Goal: Task Accomplishment & Management: Complete application form

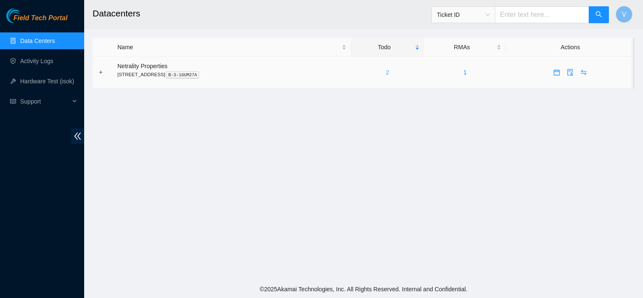
click at [389, 73] on link "2" at bounding box center [387, 72] width 3 height 7
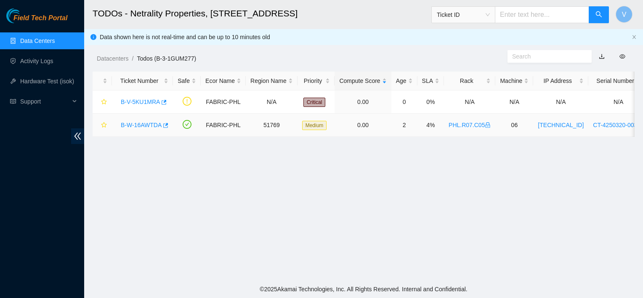
click at [138, 127] on link "B-W-16AWTDA" at bounding box center [141, 125] width 41 height 7
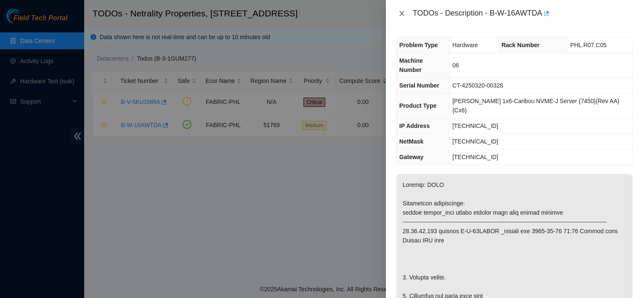
click at [401, 10] on icon "close" at bounding box center [402, 13] width 7 height 7
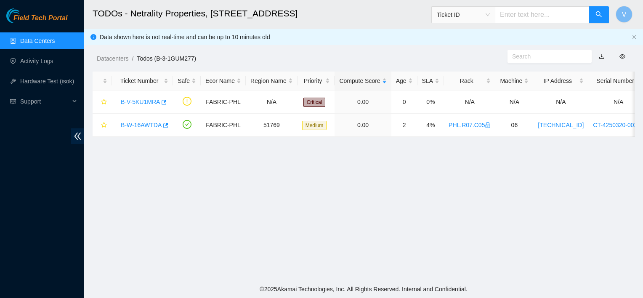
click at [178, 234] on main "TODOs - Netrality Properties, 401 N. Broad (Philadelphia) Ticket ID V Data show…" at bounding box center [363, 140] width 559 height 280
click at [220, 200] on main "TODOs - Netrality Properties, 401 N. Broad (Philadelphia) Ticket ID V Data show…" at bounding box center [363, 140] width 559 height 280
click at [410, 220] on main "TODOs - Netrality Properties, 401 N. Broad (Philadelphia) Ticket ID V Data show…" at bounding box center [363, 140] width 559 height 280
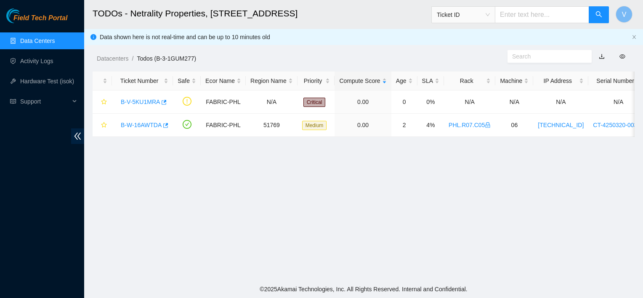
click at [343, 236] on main "TODOs - Netrality Properties, 401 N. Broad (Philadelphia) Ticket ID V Data show…" at bounding box center [363, 140] width 559 height 280
click at [42, 58] on link "Activity Logs" at bounding box center [36, 61] width 33 height 7
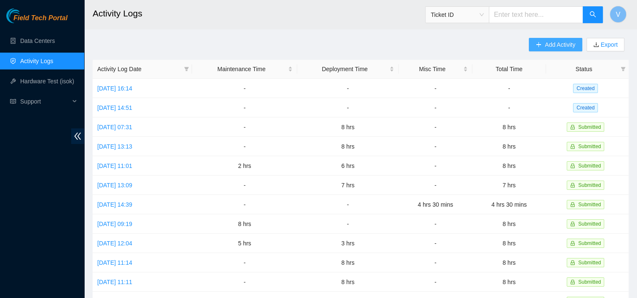
click at [550, 46] on span "Add Activity" at bounding box center [560, 44] width 30 height 9
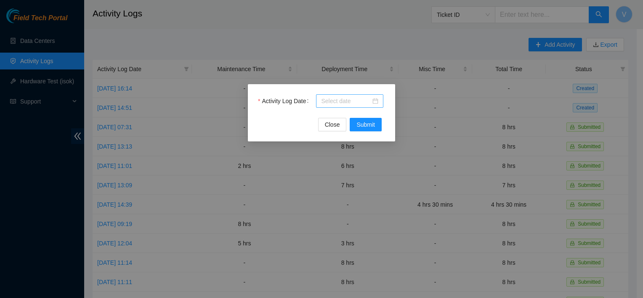
click at [383, 104] on div at bounding box center [349, 100] width 67 height 13
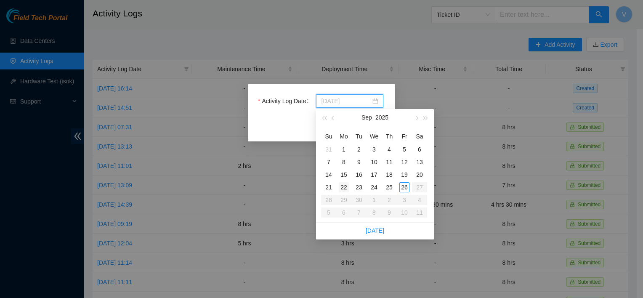
type input "2025-09-22"
click at [343, 188] on div "22" at bounding box center [344, 187] width 10 height 10
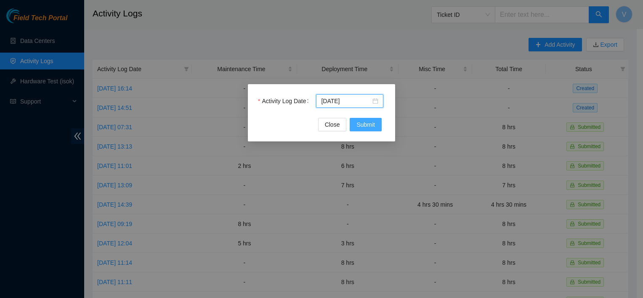
click at [362, 122] on span "Submit" at bounding box center [365, 124] width 19 height 9
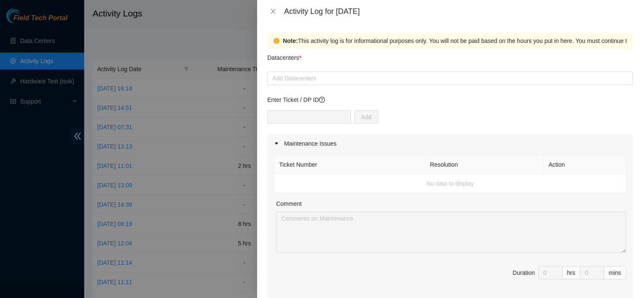
click at [322, 69] on div "Datacenters *" at bounding box center [450, 60] width 366 height 23
click at [321, 82] on div at bounding box center [449, 78] width 361 height 10
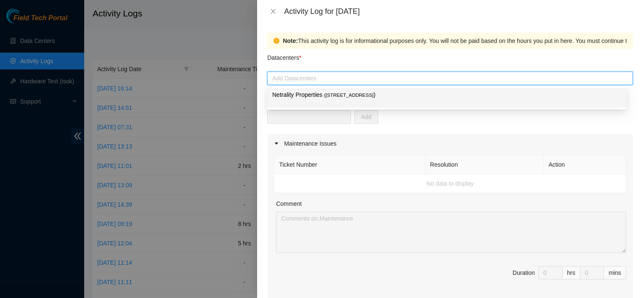
click at [317, 97] on p "Netrality Properties ( 401 N. Broad (Philadelphia) )" at bounding box center [446, 95] width 349 height 10
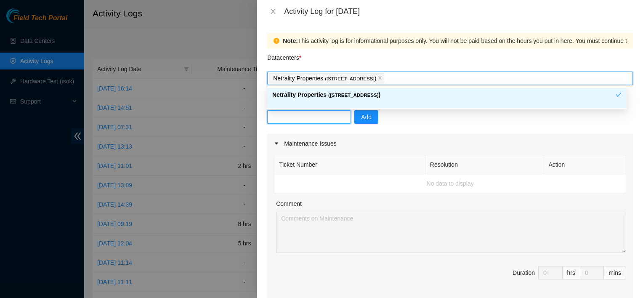
click at [309, 117] on input "text" at bounding box center [309, 116] width 84 height 13
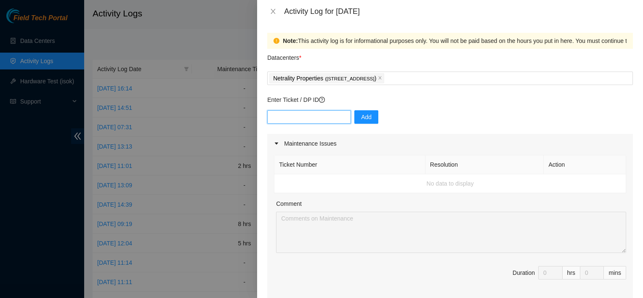
type input "d"
type input "DP83254"
click at [354, 116] on button "Add" at bounding box center [366, 116] width 24 height 13
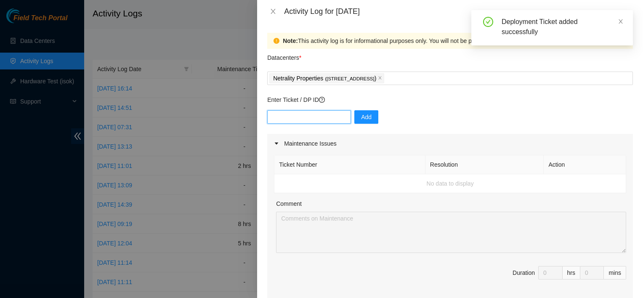
click at [315, 120] on input "text" at bounding box center [309, 116] width 84 height 13
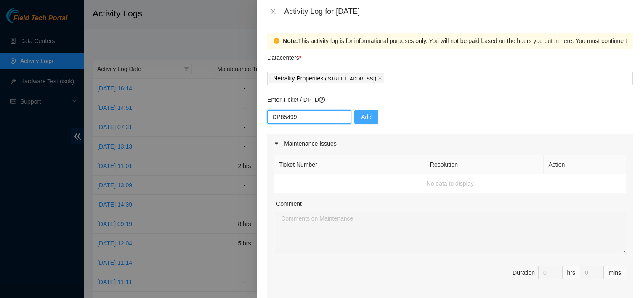
type input "DP85499"
click at [354, 118] on button "Add" at bounding box center [366, 116] width 24 height 13
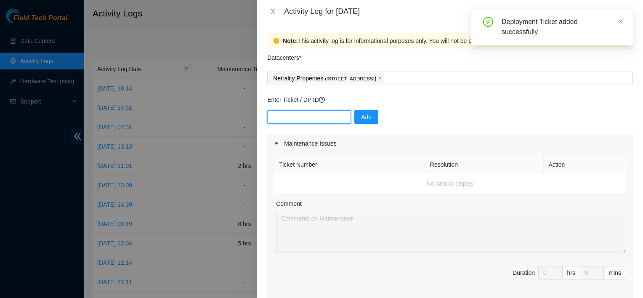
click at [298, 120] on input "text" at bounding box center [309, 116] width 84 height 13
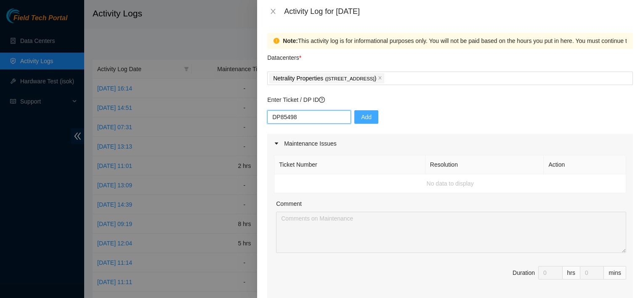
type input "DP85498"
click at [363, 116] on span "Add" at bounding box center [366, 116] width 11 height 9
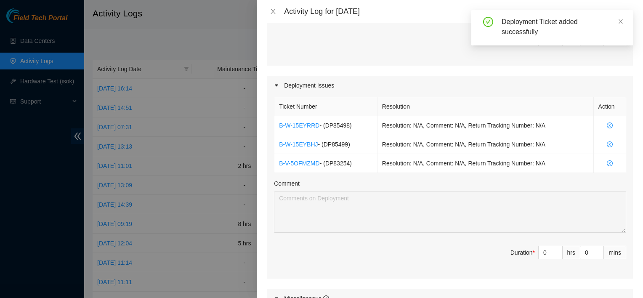
scroll to position [241, 0]
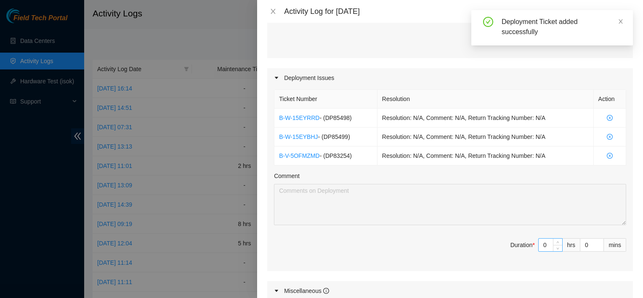
click at [543, 243] on input "0" at bounding box center [551, 245] width 24 height 13
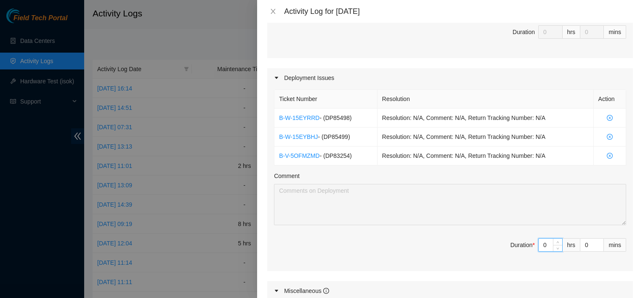
drag, startPoint x: 551, startPoint y: 242, endPoint x: 542, endPoint y: 251, distance: 13.1
click at [542, 251] on span "Duration * 0 hrs 0 mins" at bounding box center [450, 250] width 352 height 24
click at [544, 242] on input "0" at bounding box center [551, 245] width 24 height 13
type input "8"
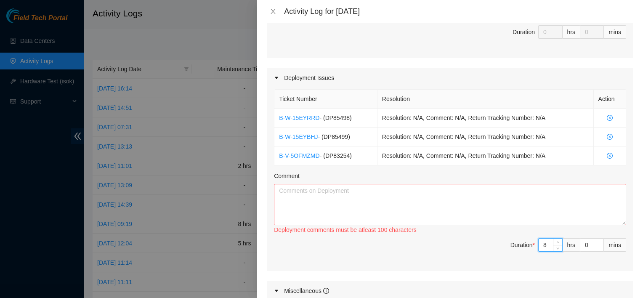
type input "8"
click at [526, 199] on textarea "Comment" at bounding box center [450, 204] width 352 height 41
type textarea "i"
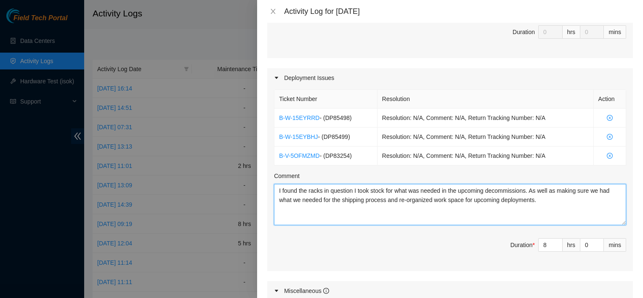
type textarea "I found the racks in question I took stock for what was needed in the upcoming …"
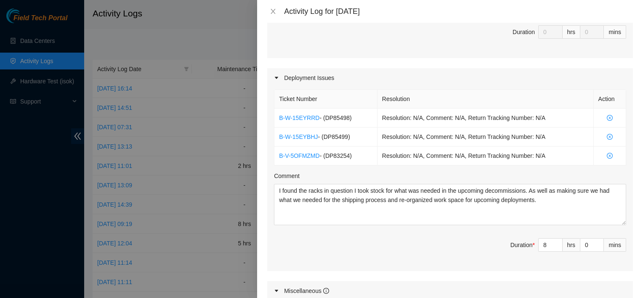
click at [460, 277] on div "Maintenance Issues Ticket Number Resolution Action No data to display Comment D…" at bounding box center [450, 146] width 366 height 506
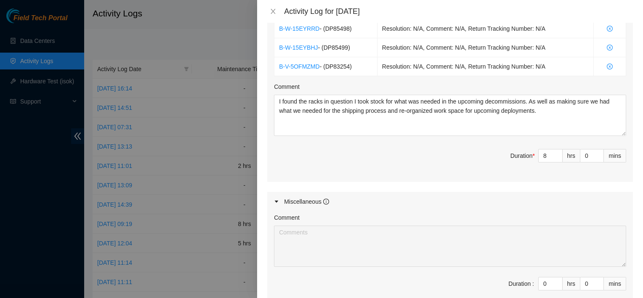
scroll to position [431, 0]
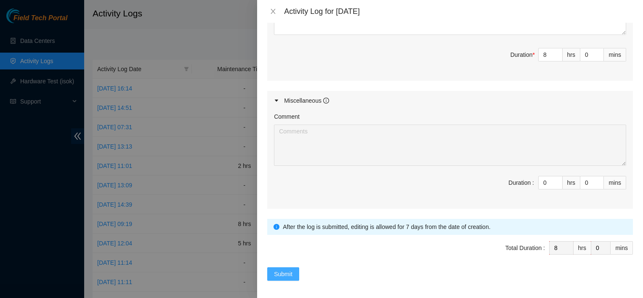
click at [288, 277] on button "Submit" at bounding box center [283, 273] width 32 height 13
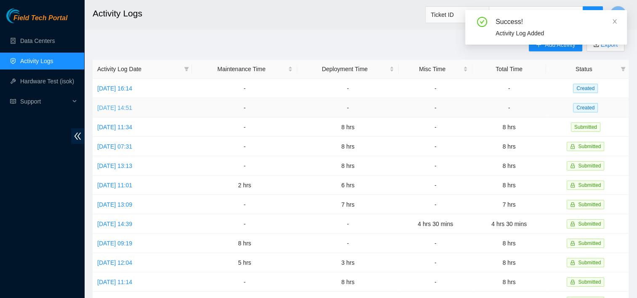
click at [132, 109] on link "Tue, 23 Sep 2025 14:51" at bounding box center [114, 107] width 35 height 7
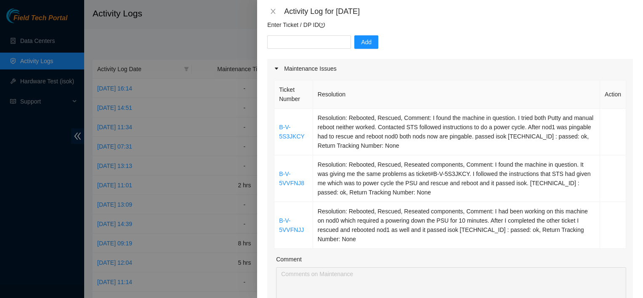
scroll to position [74, 0]
click at [329, 40] on input "text" at bounding box center [309, 42] width 84 height 13
type input "DP85512"
click at [354, 39] on button "Add" at bounding box center [366, 42] width 24 height 13
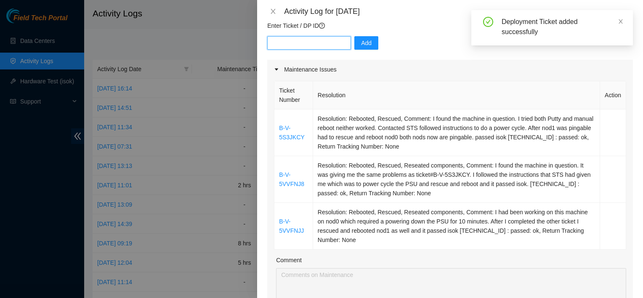
click at [310, 41] on input "text" at bounding box center [309, 42] width 84 height 13
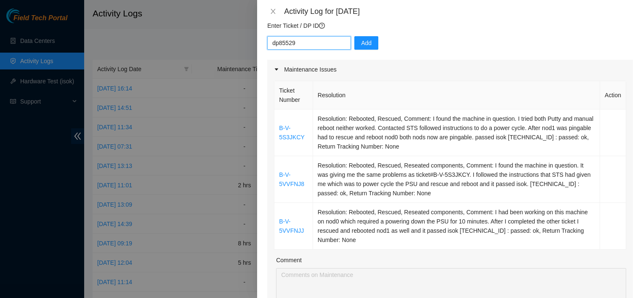
click at [279, 44] on input "dp85529" at bounding box center [309, 42] width 84 height 13
type input "DP85529"
click at [361, 44] on span "Add" at bounding box center [366, 42] width 11 height 9
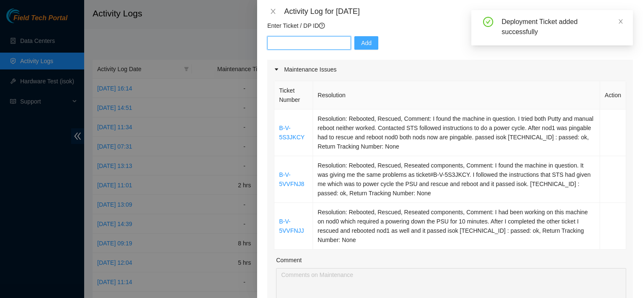
click at [306, 41] on input "text" at bounding box center [309, 42] width 84 height 13
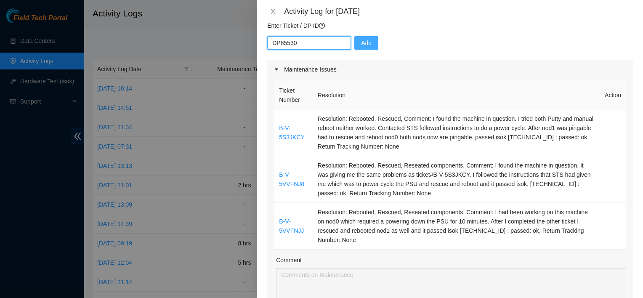
type input "DP85530"
click at [361, 43] on span "Add" at bounding box center [366, 42] width 11 height 9
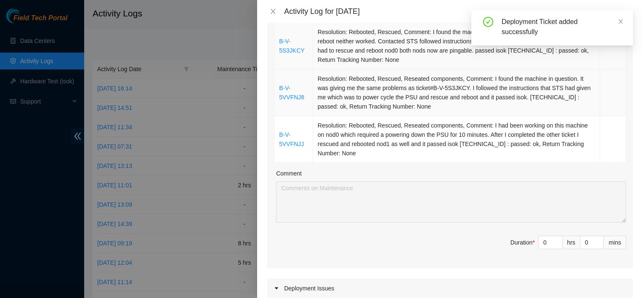
scroll to position [162, 0]
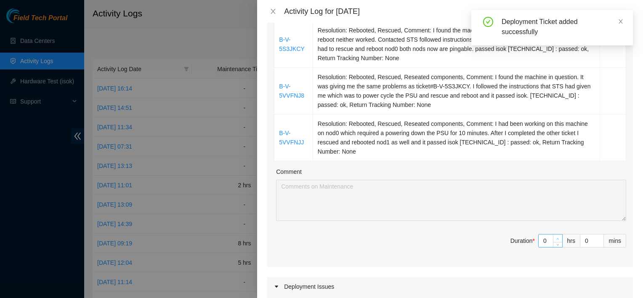
type input "1"
click at [556, 237] on icon "up" at bounding box center [557, 238] width 3 height 3
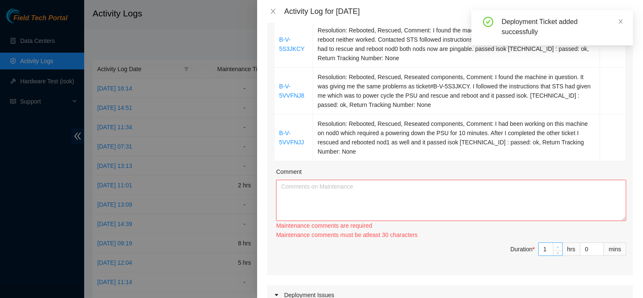
click at [550, 237] on div "Ticket Number Resolution Action B-V-5S3JKCY Resolution: Rebooted, Rescued, Comm…" at bounding box center [450, 133] width 366 height 284
type input "2"
drag, startPoint x: 550, startPoint y: 237, endPoint x: 550, endPoint y: 244, distance: 7.2
click at [556, 245] on span "up" at bounding box center [558, 247] width 5 height 5
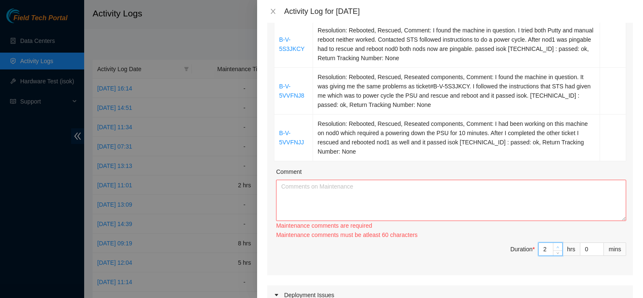
type input "3"
click at [556, 245] on span "up" at bounding box center [558, 247] width 5 height 5
type input "4"
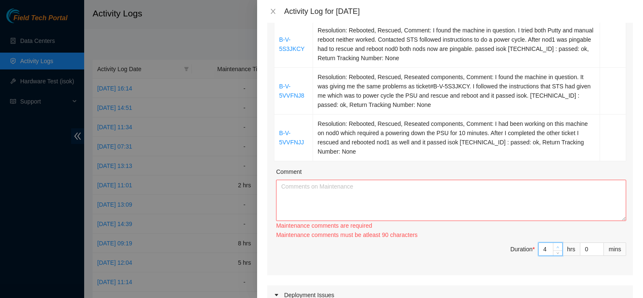
click at [556, 245] on span "up" at bounding box center [558, 247] width 5 height 5
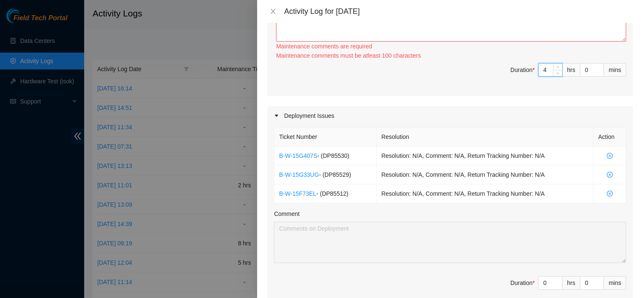
scroll to position [343, 0]
type input "1"
type input "5"
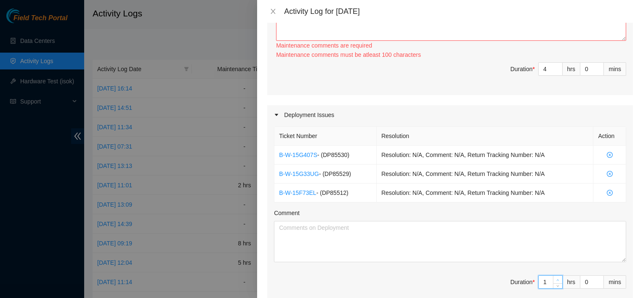
click at [556, 279] on icon "up" at bounding box center [557, 280] width 3 height 3
type input "2"
type input "6"
click at [556, 279] on icon "up" at bounding box center [557, 280] width 3 height 3
type input "3"
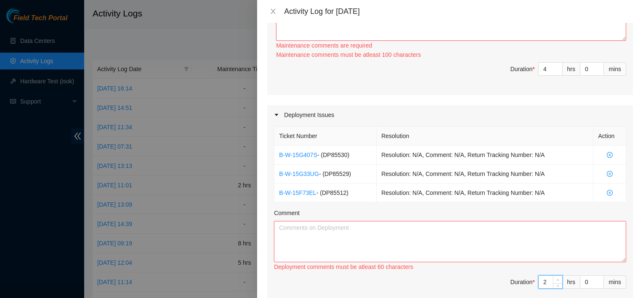
type input "7"
click at [556, 279] on icon "up" at bounding box center [557, 280] width 3 height 3
type input "4"
type input "8"
click at [556, 279] on icon "up" at bounding box center [557, 280] width 3 height 3
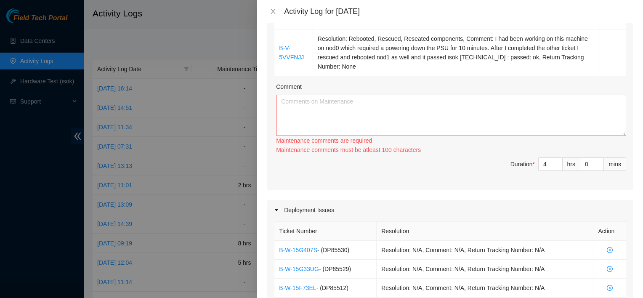
scroll to position [221, 0]
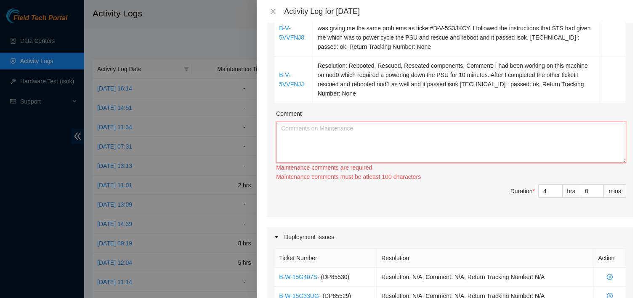
click at [369, 145] on textarea "Comment" at bounding box center [451, 142] width 350 height 41
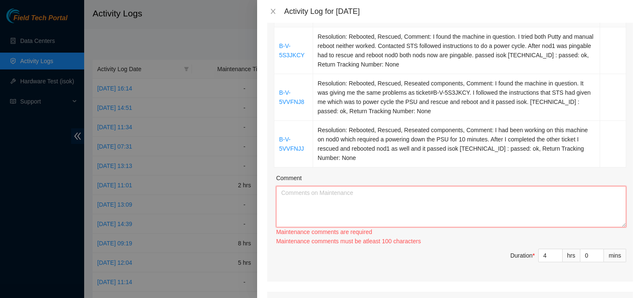
scroll to position [157, 0]
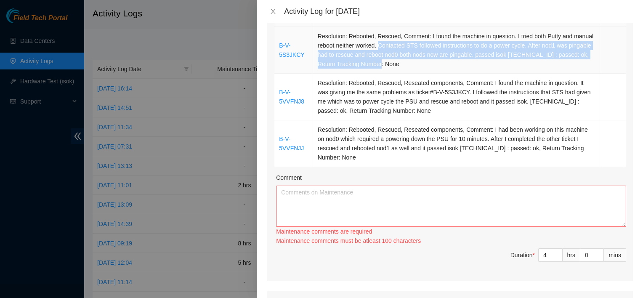
drag, startPoint x: 397, startPoint y: 45, endPoint x: 409, endPoint y: 69, distance: 27.1
click at [409, 69] on td "Resolution: Rebooted, Rescued, Comment: I found the machine in question. I trie…" at bounding box center [456, 50] width 287 height 47
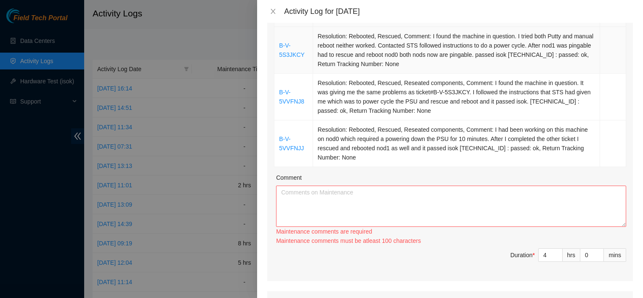
drag, startPoint x: 409, startPoint y: 69, endPoint x: 475, endPoint y: 71, distance: 66.1
click at [475, 71] on td "Resolution: Rebooted, Rescued, Comment: I found the machine in question. I trie…" at bounding box center [456, 50] width 287 height 47
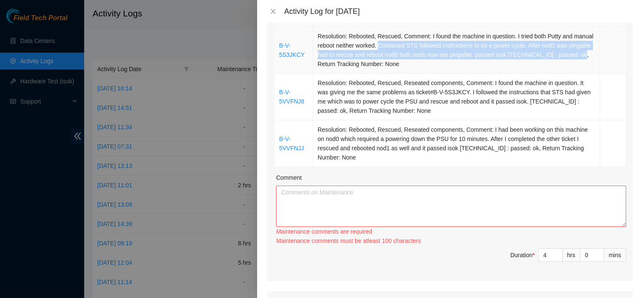
drag, startPoint x: 343, startPoint y: 64, endPoint x: 398, endPoint y: 45, distance: 57.6
click at [398, 45] on td "Resolution: Rebooted, Rescued, Comment: I found the machine in question. I trie…" at bounding box center [456, 50] width 287 height 47
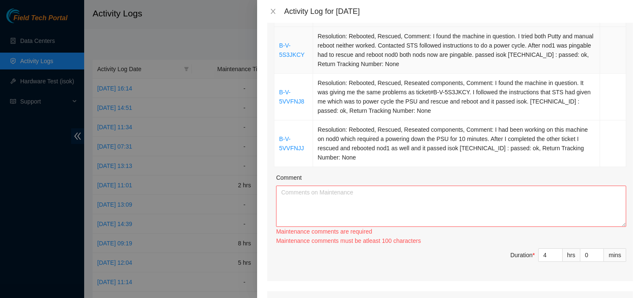
drag, startPoint x: 398, startPoint y: 45, endPoint x: 507, endPoint y: 72, distance: 112.7
click at [507, 72] on td "Resolution: Rebooted, Rescued, Comment: I found the machine in question. I trie…" at bounding box center [456, 50] width 287 height 47
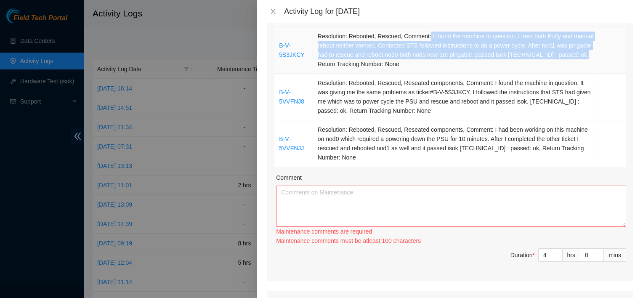
drag, startPoint x: 426, startPoint y: 36, endPoint x: 344, endPoint y: 61, distance: 85.9
click at [344, 61] on td "Resolution: Rebooted, Rescued, Comment: I found the machine in question. I trie…" at bounding box center [456, 50] width 287 height 47
copy td "I found the machine in question. I tried both Putty and manual reboot neither w…"
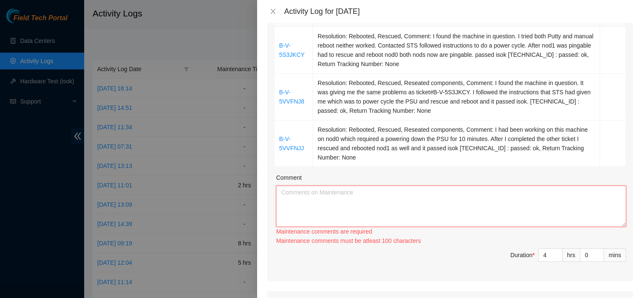
click at [334, 223] on textarea "Comment" at bounding box center [451, 206] width 350 height 41
click at [338, 215] on textarea "Comment" at bounding box center [451, 206] width 350 height 41
paste textarea "I found the machine in question. I tried both Putty and manual reboot neither w…"
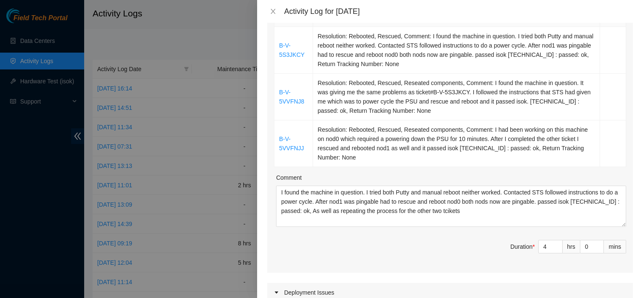
click at [475, 244] on span "Duration * 4 hrs 0 mins" at bounding box center [450, 252] width 352 height 24
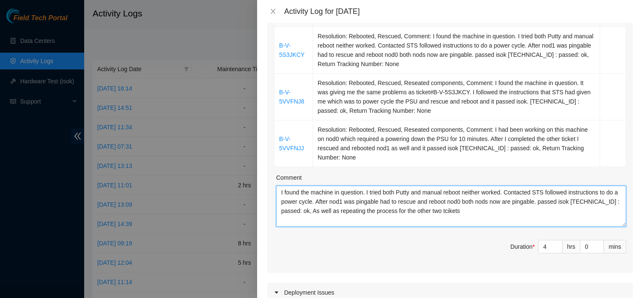
click at [522, 214] on textarea "I found the machine in question. I tried both Putty and manual reboot neither w…" at bounding box center [451, 206] width 350 height 41
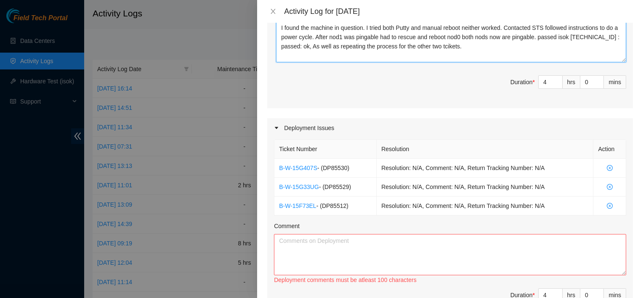
scroll to position [322, 0]
type textarea "I found the machine in question. I tried both Putty and manual reboot neither w…"
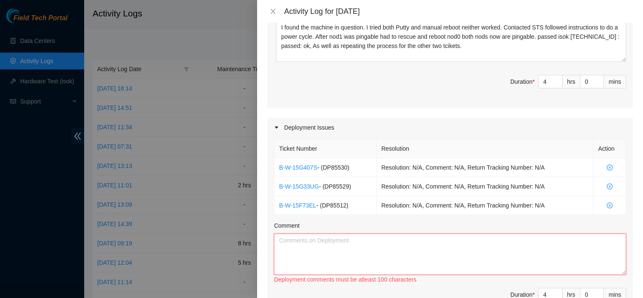
click at [421, 242] on textarea "Comment" at bounding box center [450, 254] width 352 height 41
click at [421, 242] on textarea "I helped" at bounding box center [450, 254] width 352 height 41
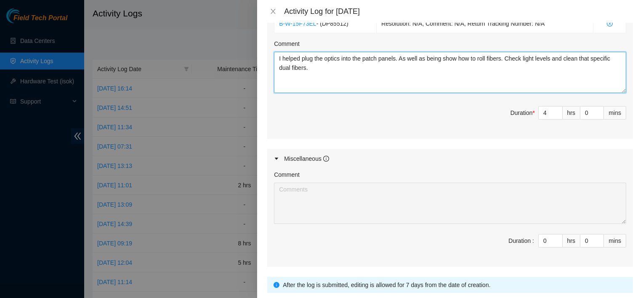
scroll to position [561, 0]
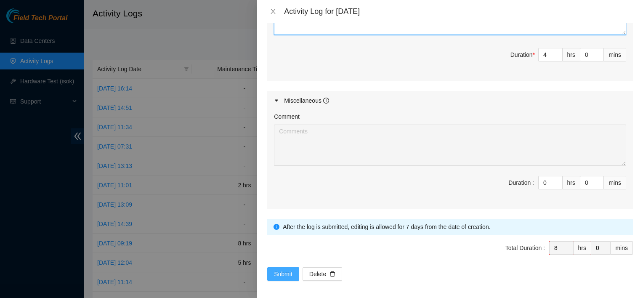
type textarea "I helped plug the optics into the patch panels. As well as being show how to ro…"
click at [276, 275] on span "Submit" at bounding box center [283, 273] width 19 height 9
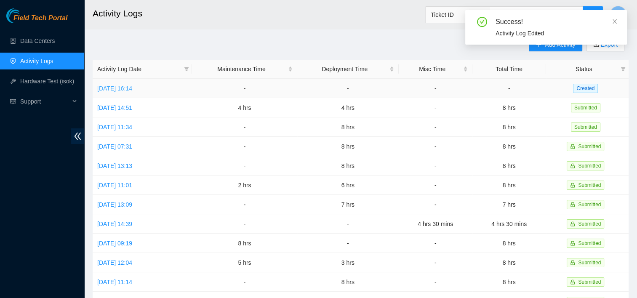
click at [126, 87] on link "Wed, 24 Sep 2025 16:14" at bounding box center [114, 88] width 35 height 7
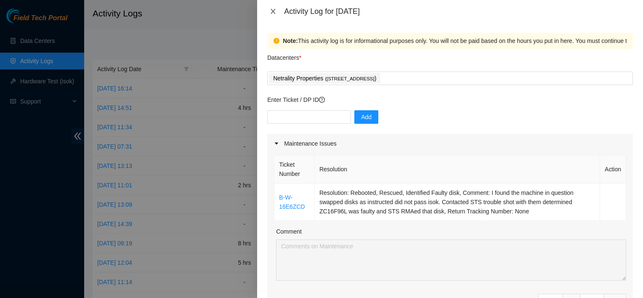
click at [273, 11] on icon "close" at bounding box center [273, 11] width 5 height 5
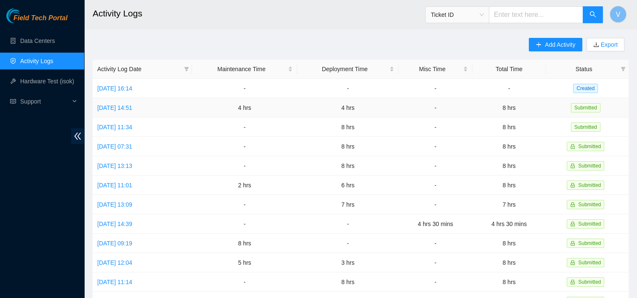
click at [112, 113] on td "Tue, 23 Sep 2025 14:51" at bounding box center [142, 107] width 99 height 19
click at [125, 107] on link "Tue, 23 Sep 2025 14:51" at bounding box center [114, 107] width 35 height 7
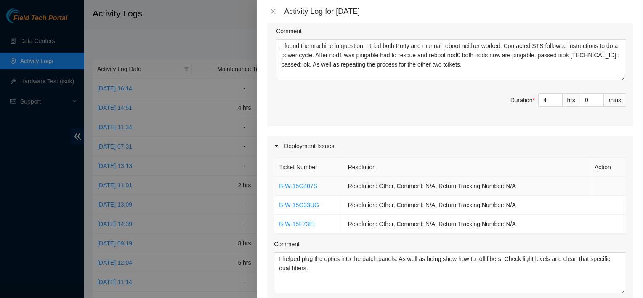
scroll to position [379, 0]
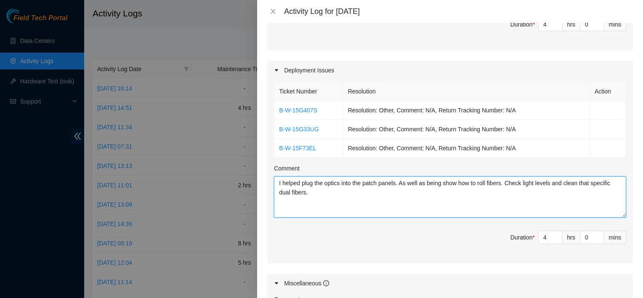
drag, startPoint x: 324, startPoint y: 196, endPoint x: 274, endPoint y: 180, distance: 53.1
click at [274, 180] on textarea "I helped plug the optics into the patch panels. As well as being show how to ro…" at bounding box center [450, 196] width 352 height 41
click at [444, 240] on span "Duration * 4 hrs 0 mins" at bounding box center [450, 243] width 352 height 24
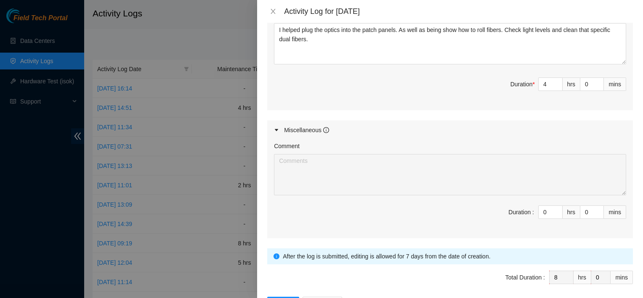
scroll to position [561, 0]
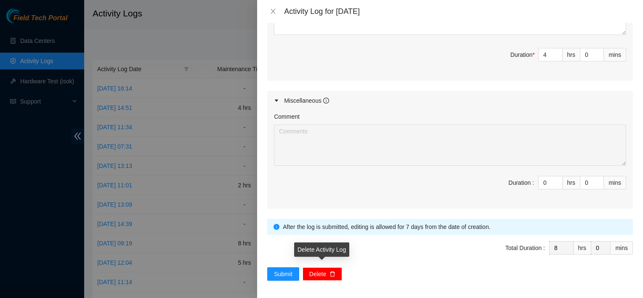
click at [322, 270] on span "Delete" at bounding box center [317, 273] width 17 height 9
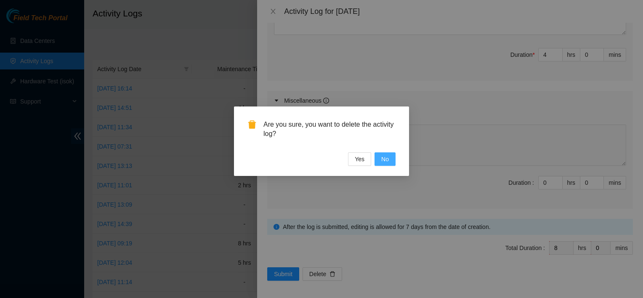
click at [378, 162] on button "No" at bounding box center [385, 158] width 21 height 13
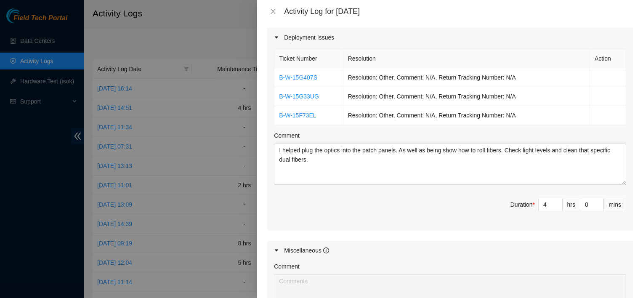
scroll to position [411, 0]
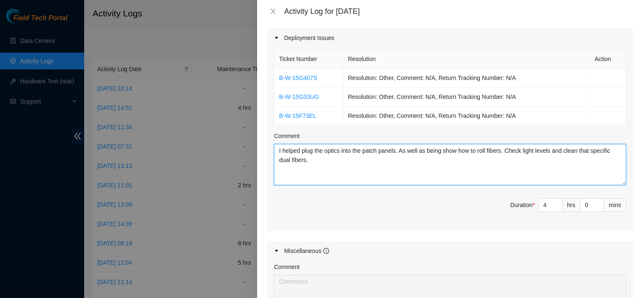
click at [379, 160] on textarea "I helped plug the optics into the patch panels. As well as being show how to ro…" at bounding box center [450, 164] width 352 height 41
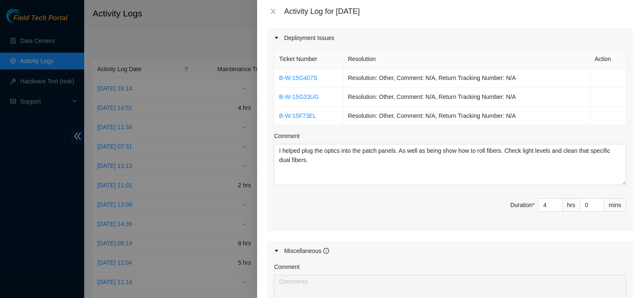
click at [168, 24] on div at bounding box center [321, 149] width 643 height 298
click at [271, 10] on icon "close" at bounding box center [273, 11] width 5 height 5
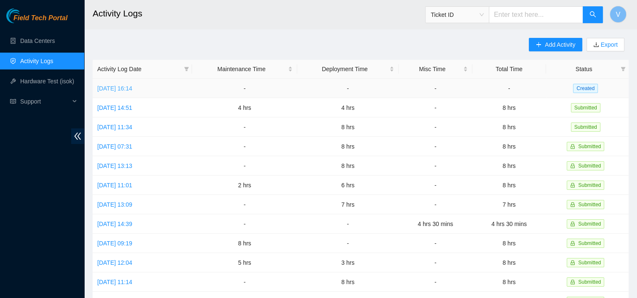
click at [132, 89] on link "Wed, 24 Sep 2025 16:14" at bounding box center [114, 88] width 35 height 7
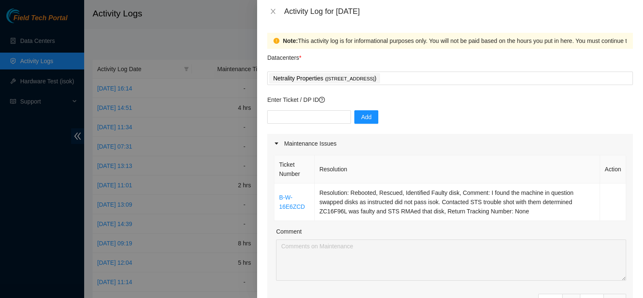
scroll to position [0, 0]
click at [311, 115] on input "text" at bounding box center [309, 116] width 84 height 13
click at [212, 32] on div at bounding box center [321, 149] width 643 height 298
click at [297, 115] on input "text" at bounding box center [309, 116] width 84 height 13
type input "DP85529"
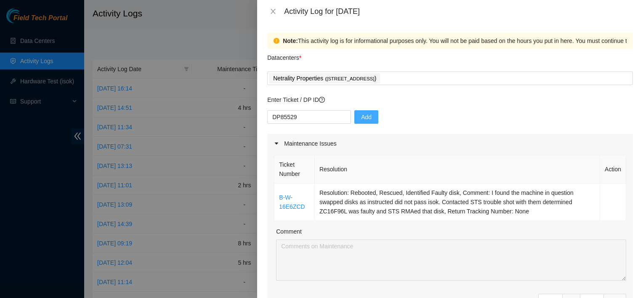
click at [364, 114] on span "Add" at bounding box center [366, 116] width 11 height 9
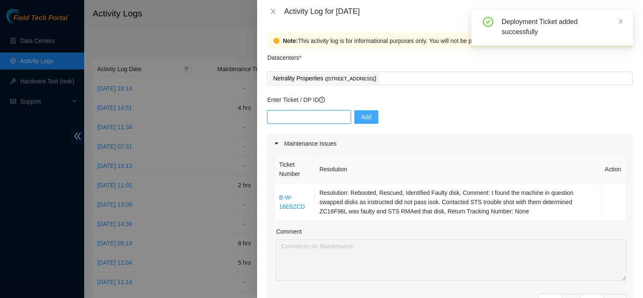
click at [303, 119] on input "text" at bounding box center [309, 116] width 84 height 13
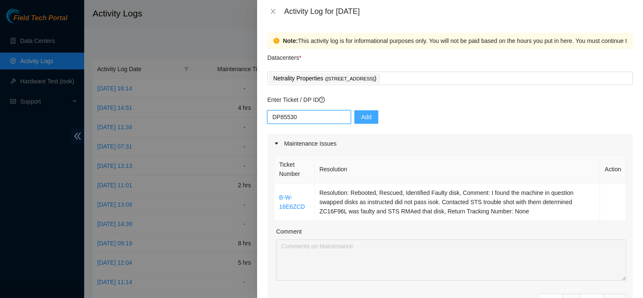
type input "DP85530"
click at [370, 114] on button "Add" at bounding box center [366, 116] width 24 height 13
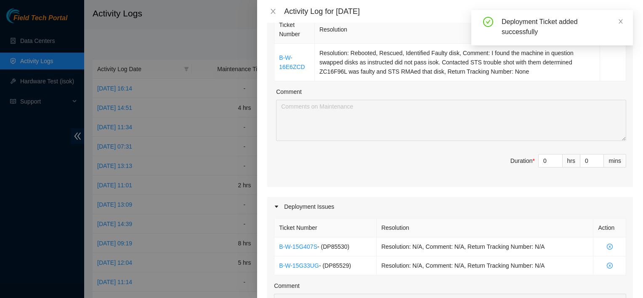
scroll to position [152, 0]
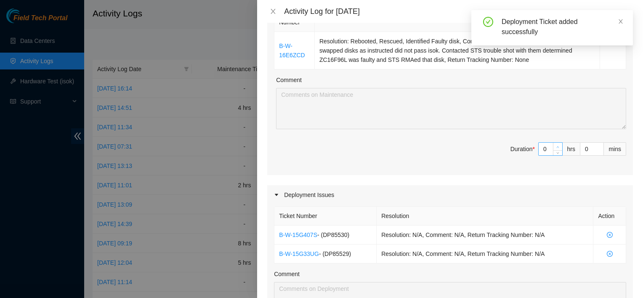
type input "1"
click at [556, 146] on icon "up" at bounding box center [557, 147] width 3 height 3
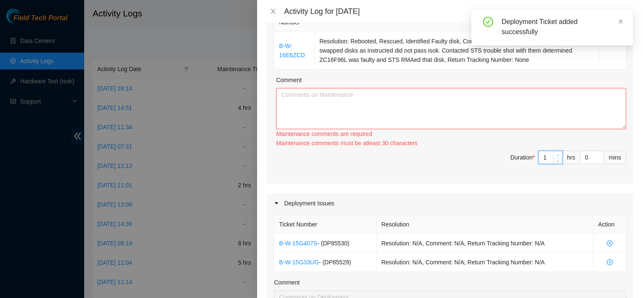
type input "2"
click at [556, 154] on icon "up" at bounding box center [557, 155] width 3 height 3
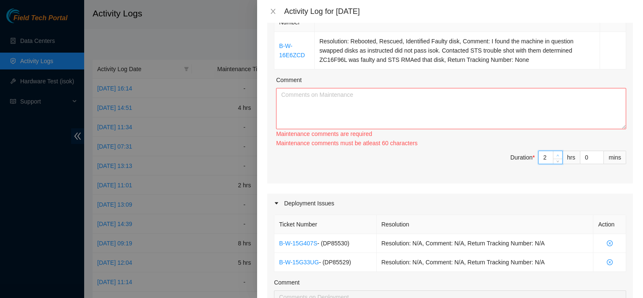
type input "3"
click at [556, 154] on icon "up" at bounding box center [557, 155] width 3 height 3
type input "4"
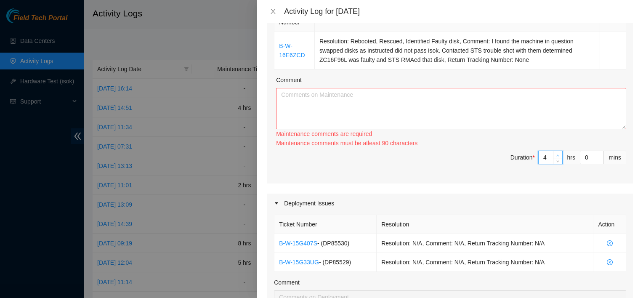
click at [556, 154] on icon "up" at bounding box center [557, 155] width 3 height 3
type input "5"
click at [556, 153] on span "up" at bounding box center [558, 155] width 5 height 5
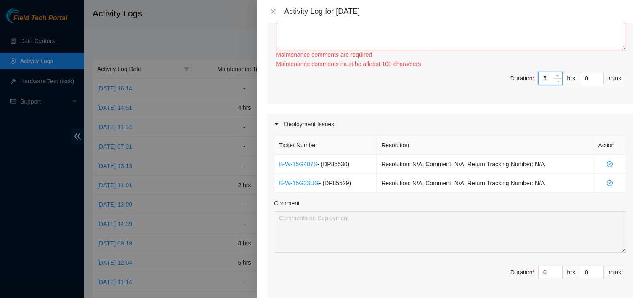
scroll to position [231, 0]
click at [542, 271] on input "0" at bounding box center [551, 272] width 24 height 13
type input "3"
type input "8"
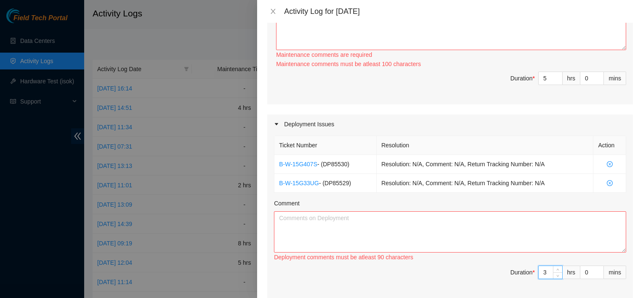
type input "3"
click at [530, 243] on textarea "Comment" at bounding box center [450, 231] width 352 height 41
click at [369, 27] on textarea "Comment" at bounding box center [451, 29] width 350 height 41
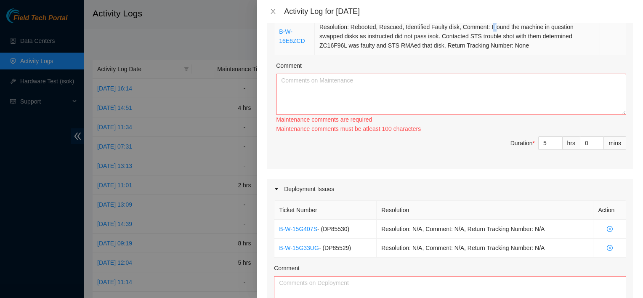
scroll to position [163, 0]
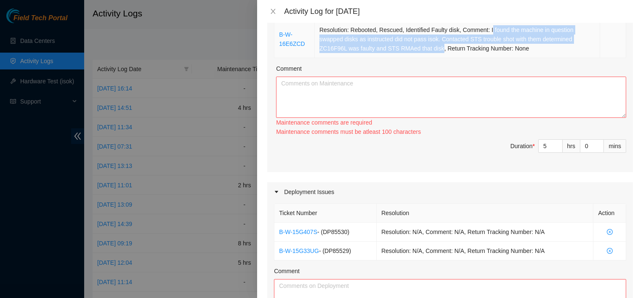
drag, startPoint x: 487, startPoint y: 25, endPoint x: 438, endPoint y: 51, distance: 55.5
click at [438, 51] on td "Resolution: Rebooted, Rescued, Identified Faulty disk, Comment: I found the mac…" at bounding box center [457, 39] width 285 height 37
copy td "found the machine in question swapped disks as instructed did not pass isok. Co…"
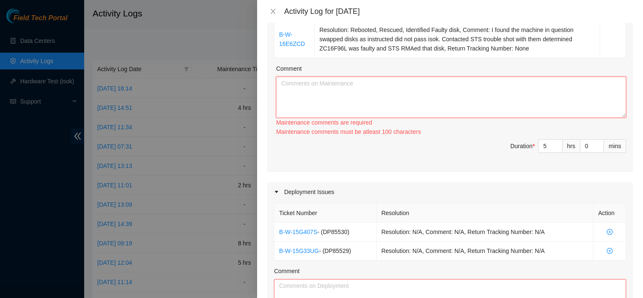
click at [407, 87] on textarea "Comment" at bounding box center [451, 97] width 350 height 41
paste textarea "found the machine in question swapped disks as instructed did not pass isok. Co…"
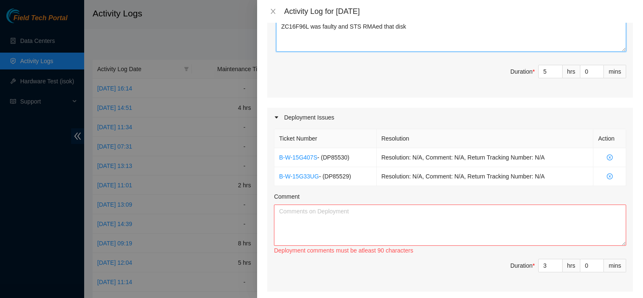
scroll to position [234, 0]
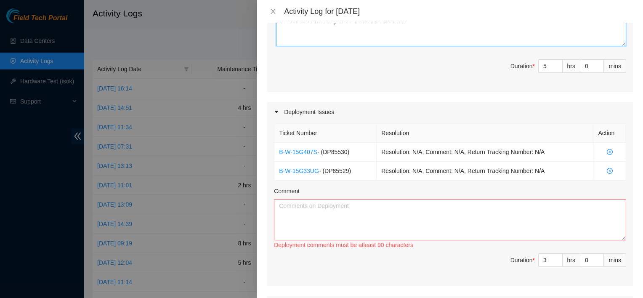
type textarea "found the machine in question swapped disks as instructed did not pass isok. Co…"
click at [374, 206] on textarea "Comment" at bounding box center [450, 219] width 352 height 41
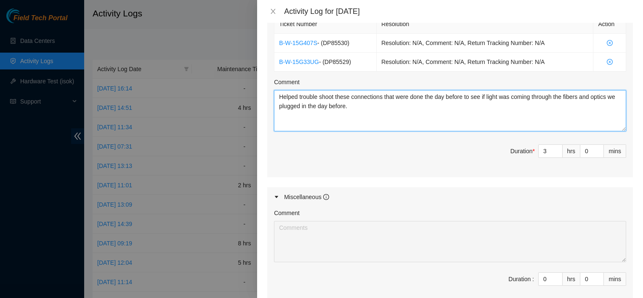
scroll to position [440, 0]
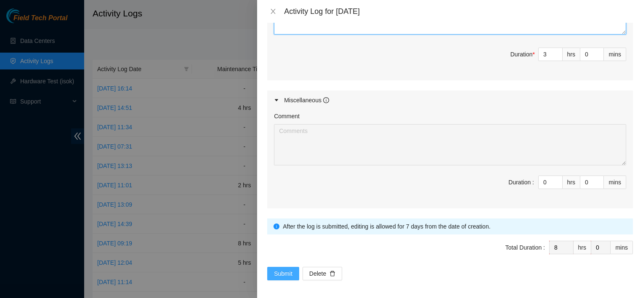
type textarea "Helped trouble shoot these connections that were done the day before to see if …"
click at [290, 271] on span "Submit" at bounding box center [283, 273] width 19 height 9
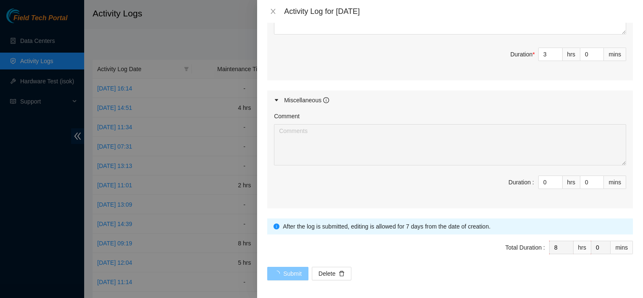
scroll to position [0, 0]
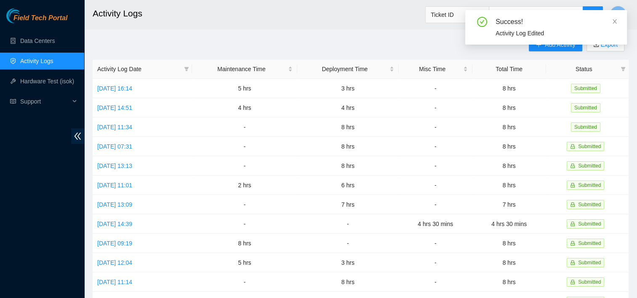
click at [548, 48] on div "Success! Activity Log Edited" at bounding box center [546, 30] width 162 height 41
click at [614, 23] on icon "close" at bounding box center [614, 22] width 6 height 6
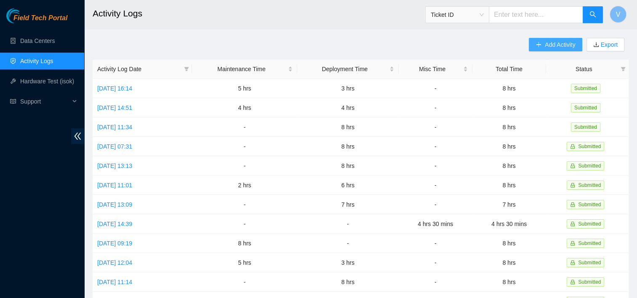
click at [561, 44] on span "Add Activity" at bounding box center [560, 44] width 30 height 9
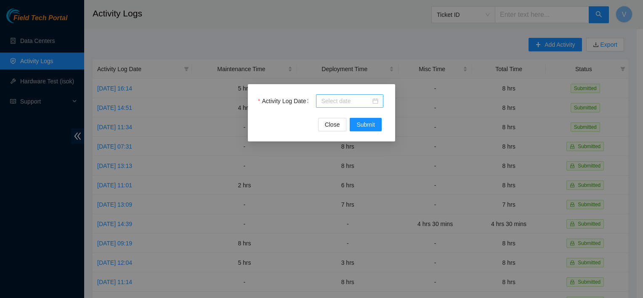
click at [376, 99] on div at bounding box center [349, 100] width 57 height 9
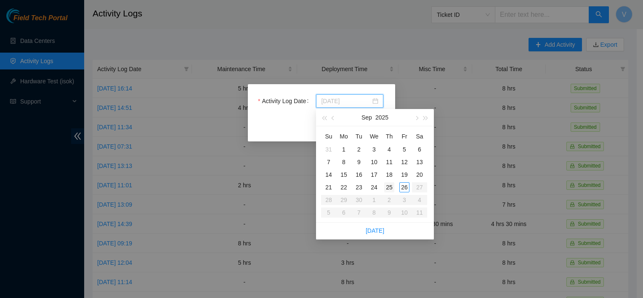
type input "2025-09-25"
click at [389, 189] on div "25" at bounding box center [389, 187] width 10 height 10
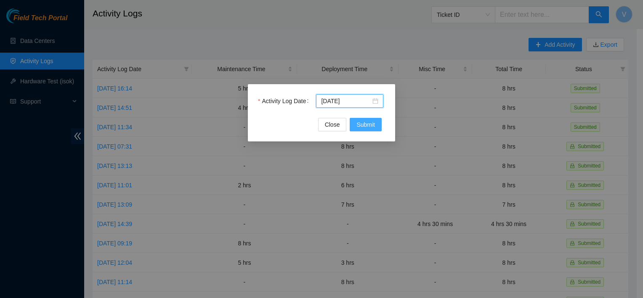
click at [371, 127] on span "Submit" at bounding box center [365, 124] width 19 height 9
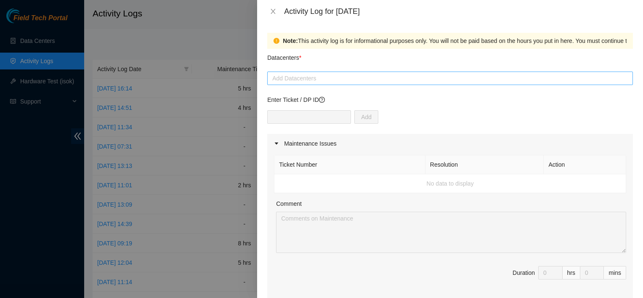
click at [304, 78] on div at bounding box center [449, 78] width 361 height 10
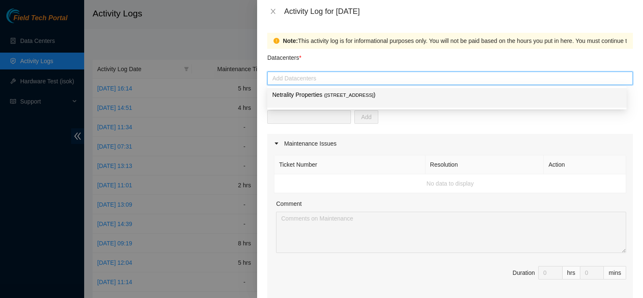
click at [315, 100] on div "Netrality Properties ( 401 N. Broad (Philadelphia) )" at bounding box center [446, 98] width 349 height 16
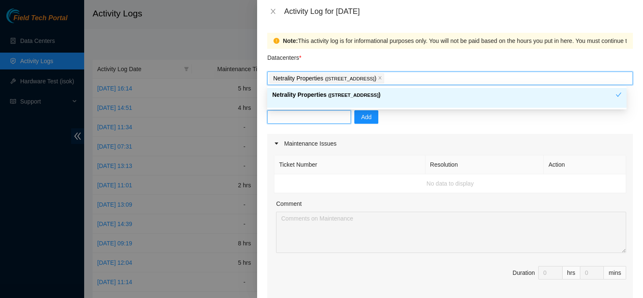
click at [295, 115] on input "text" at bounding box center [309, 116] width 84 height 13
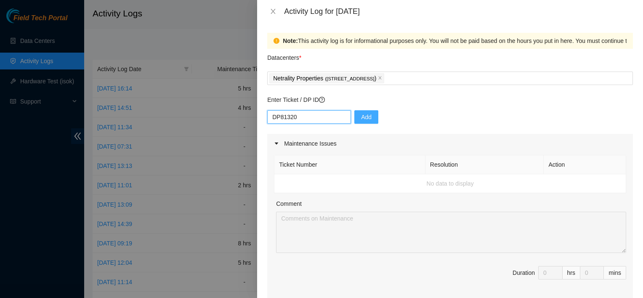
type input "DP81320"
click at [361, 115] on span "Add" at bounding box center [366, 116] width 11 height 9
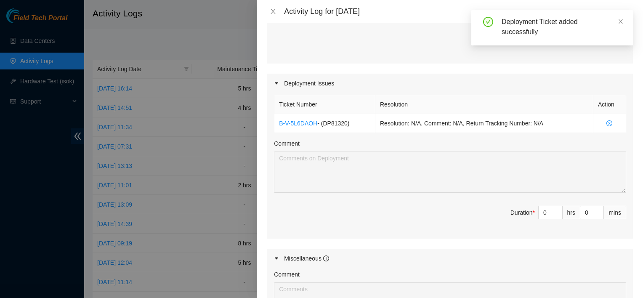
scroll to position [244, 0]
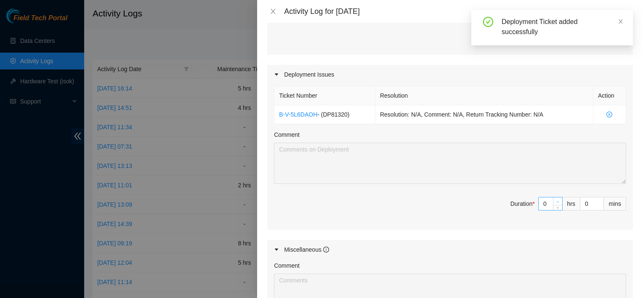
type input "1"
click at [556, 200] on icon "up" at bounding box center [557, 201] width 3 height 3
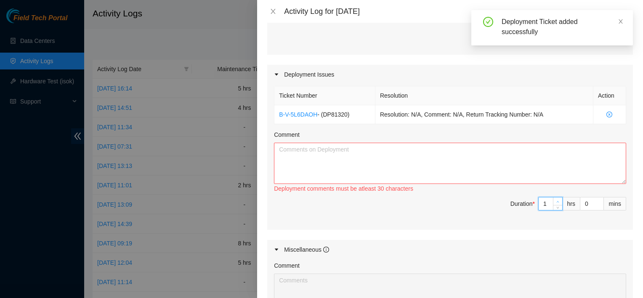
type input "2"
click at [556, 200] on icon "up" at bounding box center [557, 201] width 3 height 3
click at [449, 161] on textarea "Comment" at bounding box center [450, 163] width 352 height 41
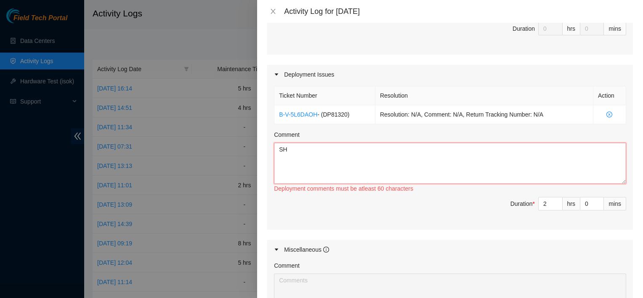
type textarea "S"
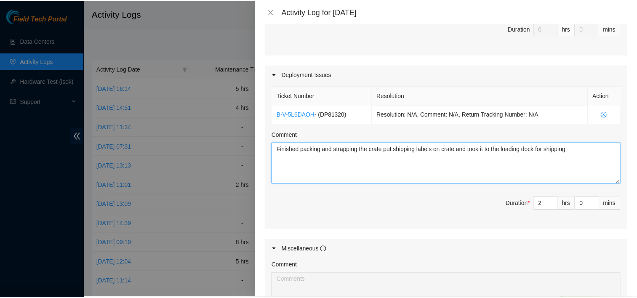
scroll to position [393, 0]
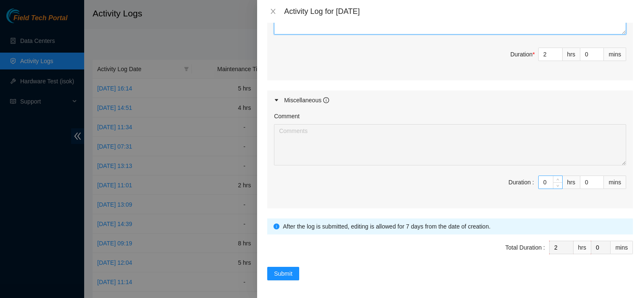
type textarea "Finished packing and strapping the crate put shipping labels on crate and took …"
click at [545, 179] on input "0" at bounding box center [551, 182] width 24 height 13
type input "6"
type input "8"
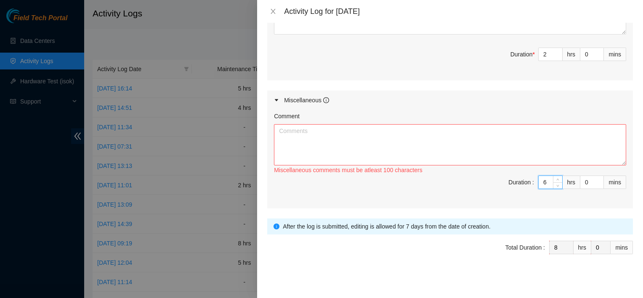
type input "6"
click at [468, 130] on textarea "Comment" at bounding box center [450, 144] width 352 height 41
type textarea "P"
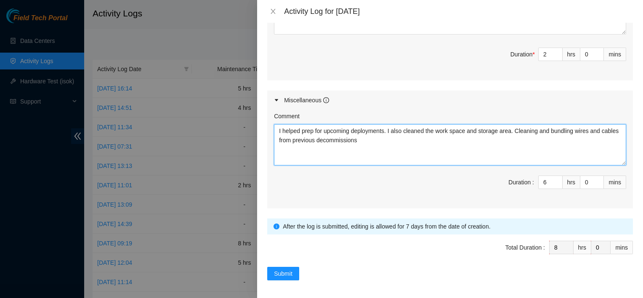
click at [382, 141] on textarea "I helped prep for upcoming deployments. I also cleaned the work space and stora…" at bounding box center [450, 144] width 352 height 41
type textarea "I helped prep for upcoming deployments. I also cleaned the work space and stora…"
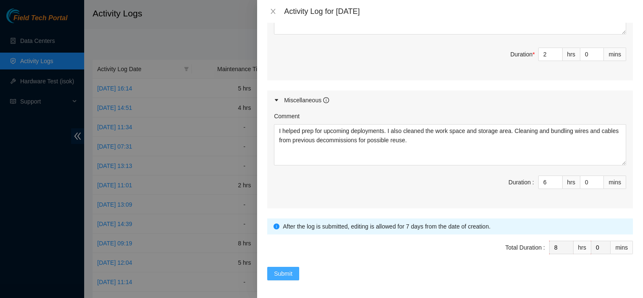
click at [283, 276] on span "Submit" at bounding box center [283, 273] width 19 height 9
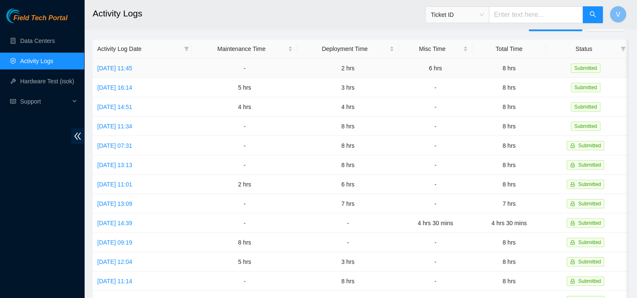
scroll to position [0, 0]
